Goal: Register for event/course

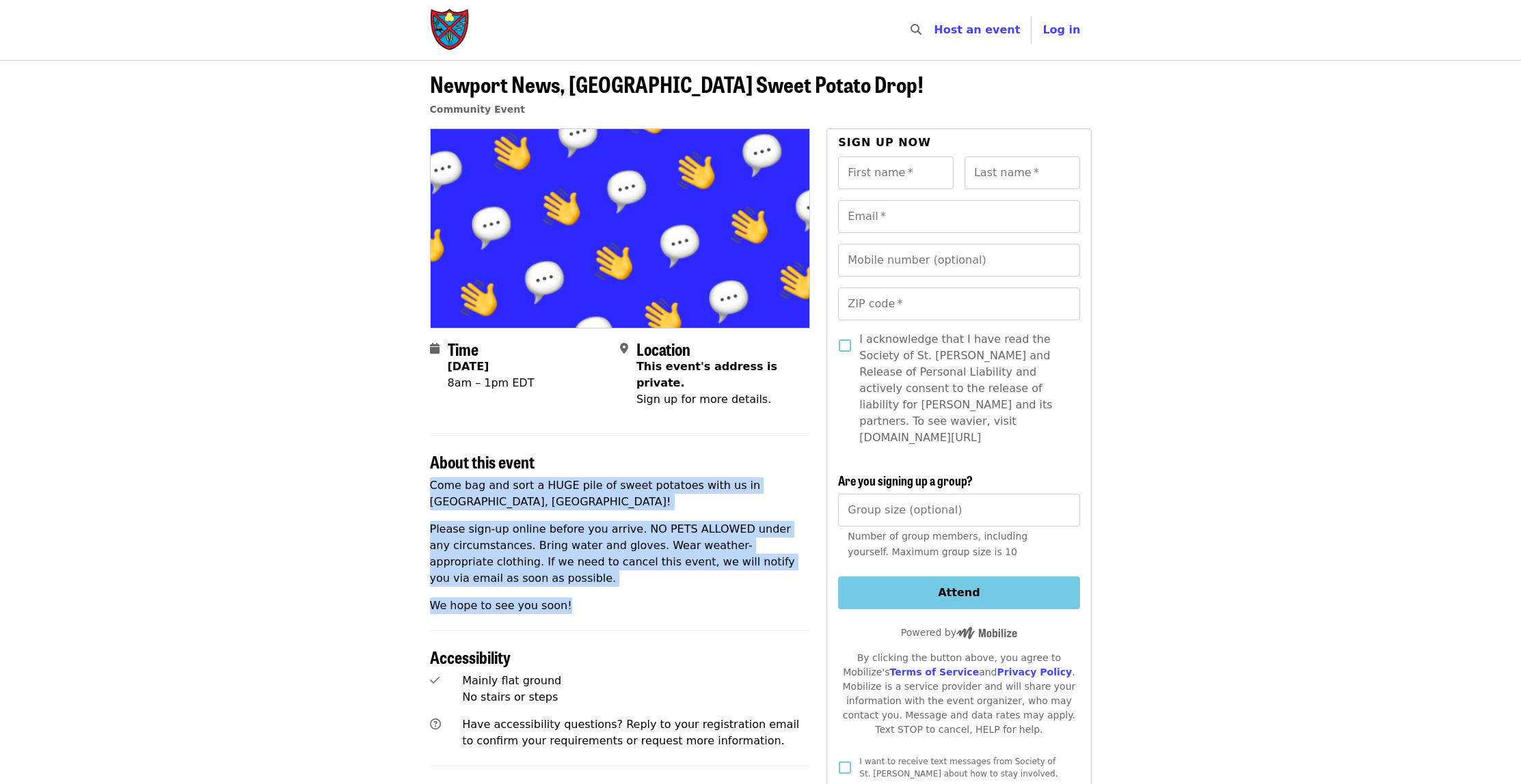
drag, startPoint x: 432, startPoint y: 486, endPoint x: 628, endPoint y: 595, distance: 224.3
click at [644, 603] on div "Come bag and sort a HUGE pile of sweet potatoes with us in [GEOGRAPHIC_DATA], […" at bounding box center [621, 545] width 381 height 136
copy div "Come bag and sort a HUGE pile of sweet potatoes with us in [GEOGRAPHIC_DATA], […"
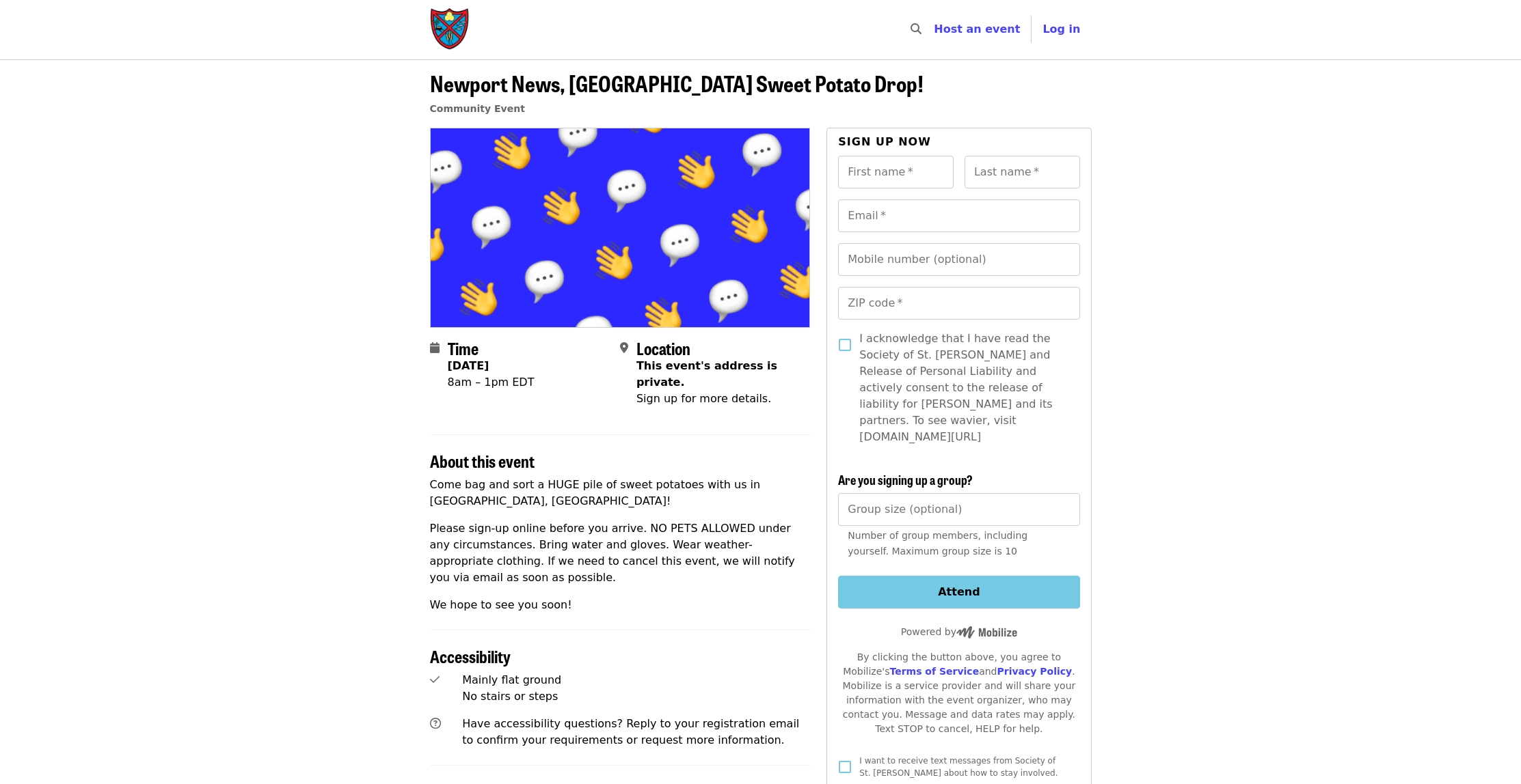
click at [251, 468] on article "Newport News, [GEOGRAPHIC_DATA] Sweet Potato Drop! Community Event Time [DATE] …" at bounding box center [760, 564] width 1521 height 1010
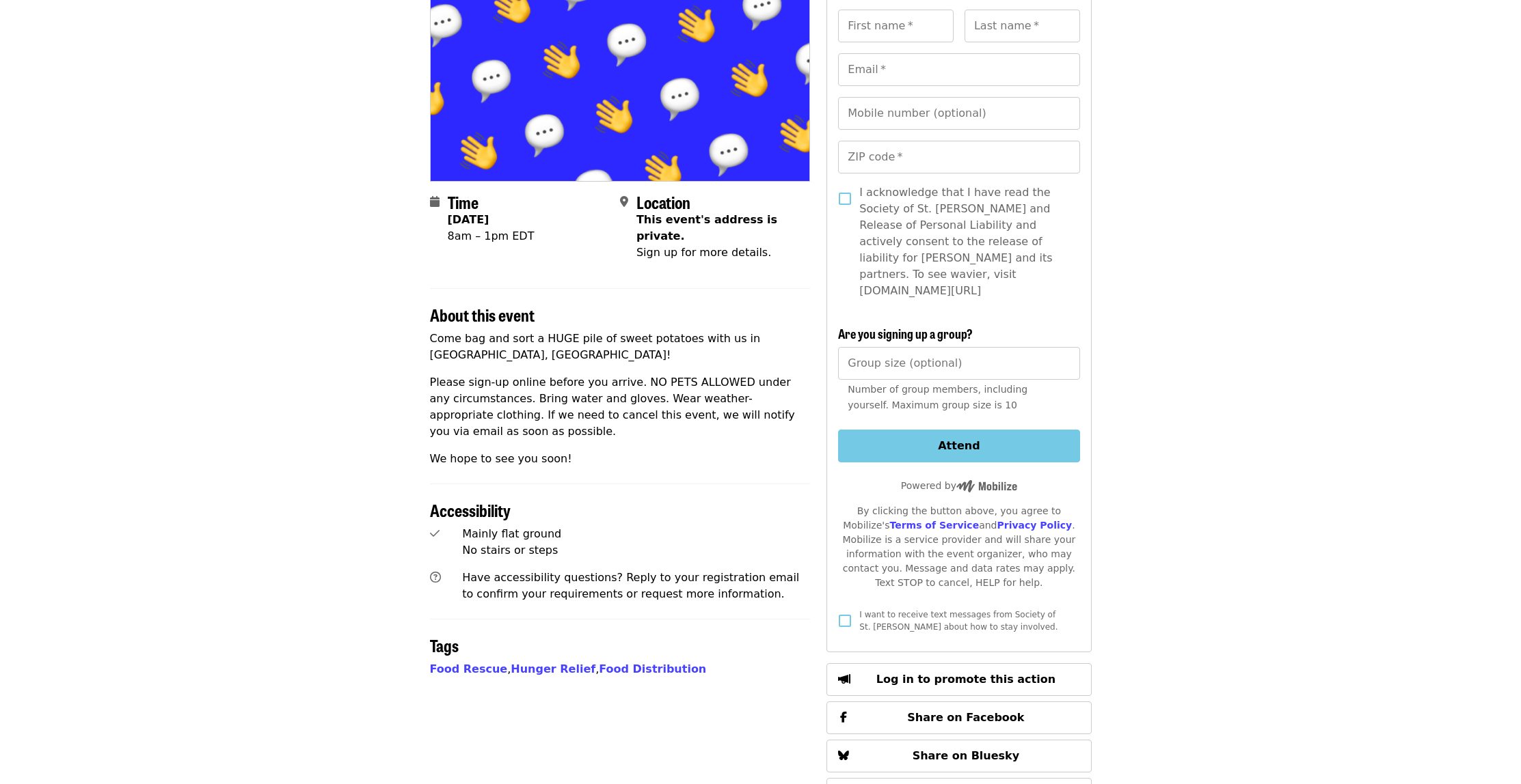
scroll to position [152, 0]
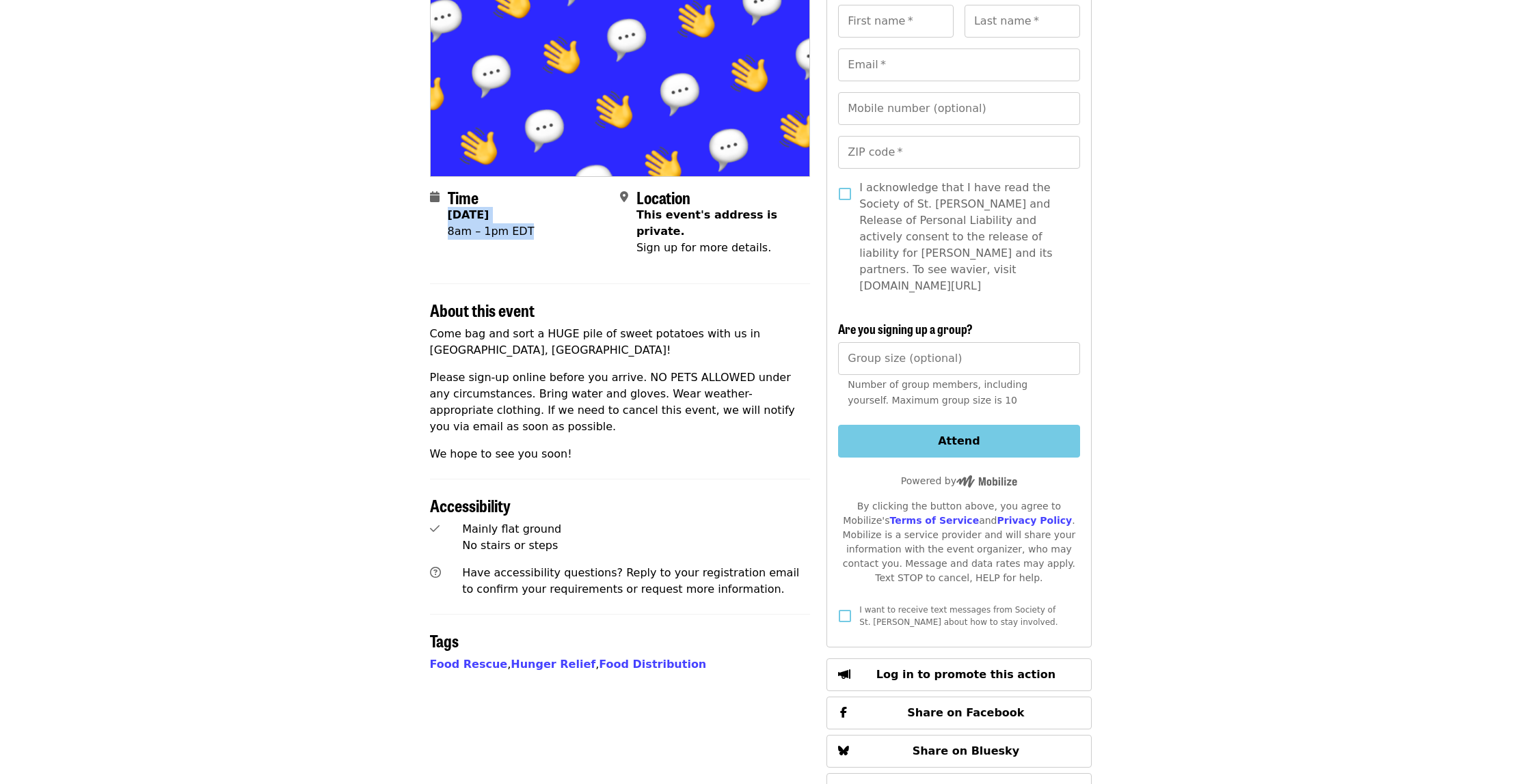
drag, startPoint x: 449, startPoint y: 214, endPoint x: 517, endPoint y: 227, distance: 69.2
click at [535, 229] on time "[DATE] 8am – 1pm EDT" at bounding box center [491, 223] width 87 height 33
copy time "[DATE] 8am – 1pm EDT"
